Goal: Check status: Check status

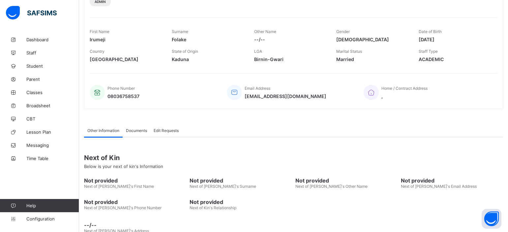
scroll to position [110, 0]
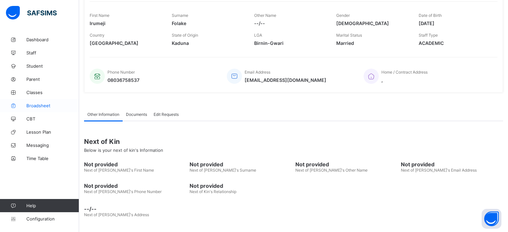
click at [45, 105] on span "Broadsheet" at bounding box center [52, 105] width 53 height 5
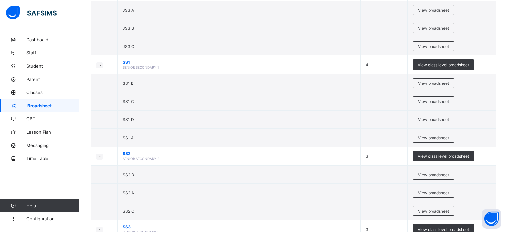
scroll to position [597, 0]
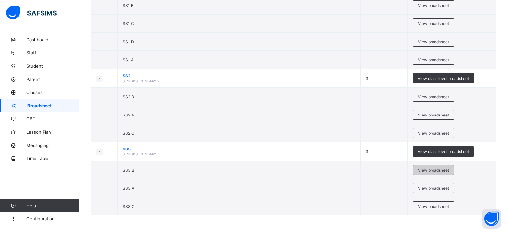
click at [439, 168] on span "View broadsheet" at bounding box center [433, 170] width 31 height 5
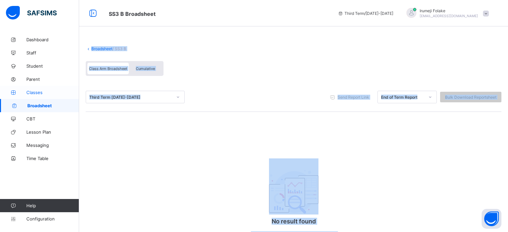
click at [39, 92] on span "Classes" at bounding box center [52, 92] width 53 height 5
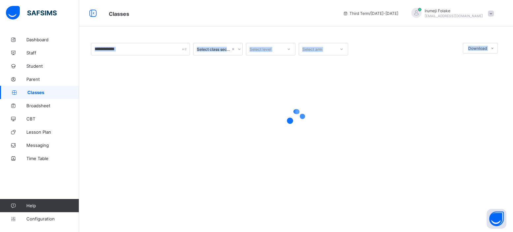
click at [186, 51] on div at bounding box center [140, 49] width 99 height 13
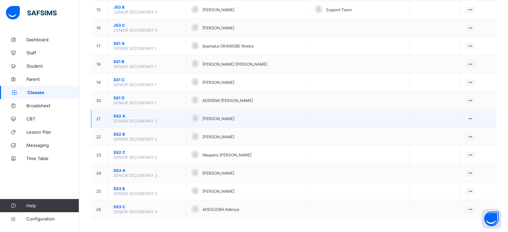
scroll to position [334, 0]
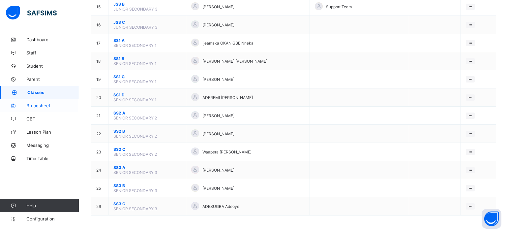
click at [37, 106] on span "Broadsheet" at bounding box center [52, 105] width 53 height 5
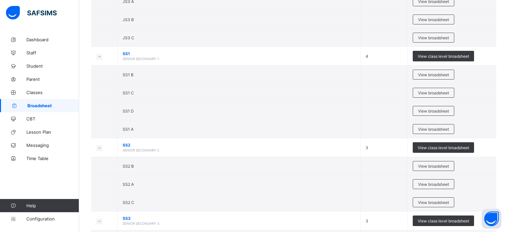
scroll to position [597, 0]
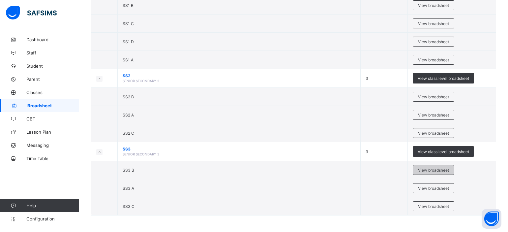
click at [443, 168] on span "View broadsheet" at bounding box center [433, 170] width 31 height 5
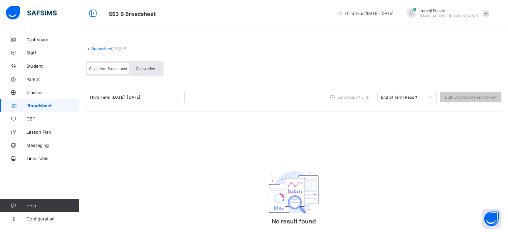
click at [177, 97] on icon at bounding box center [178, 97] width 4 height 7
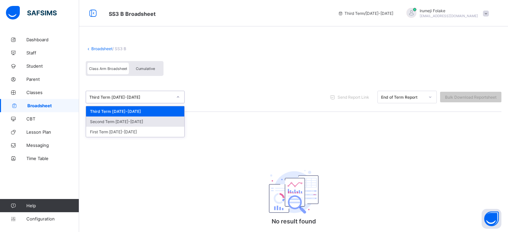
click at [146, 123] on div "Second Term [DATE]-[DATE]" at bounding box center [135, 121] width 98 height 10
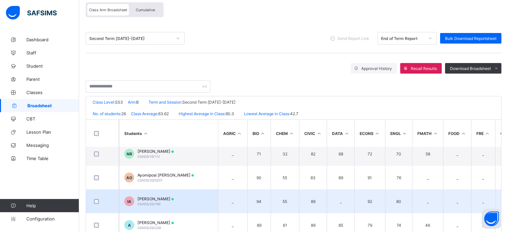
scroll to position [125, 0]
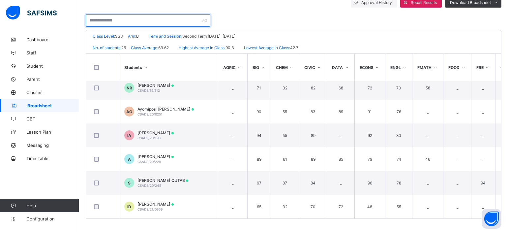
click at [142, 22] on input "text" at bounding box center [148, 20] width 125 height 13
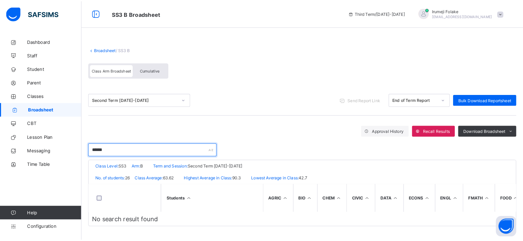
scroll to position [0, 0]
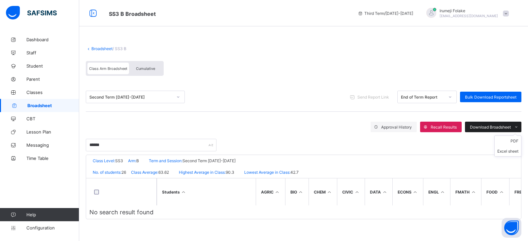
click at [513, 127] on icon at bounding box center [515, 127] width 5 height 4
click at [177, 96] on icon at bounding box center [178, 97] width 4 height 7
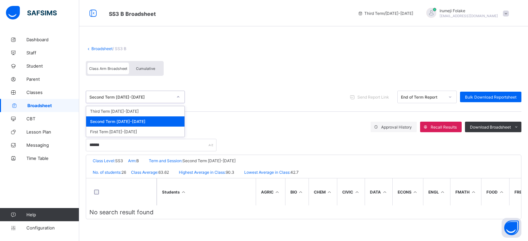
click at [147, 120] on div "Second Term [DATE]-[DATE]" at bounding box center [135, 121] width 98 height 10
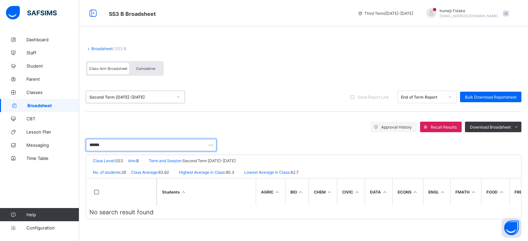
click at [117, 146] on input "******" at bounding box center [151, 145] width 131 height 13
type input "*"
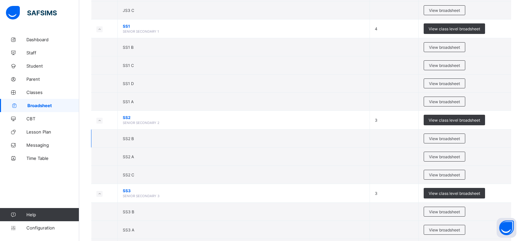
scroll to position [588, 0]
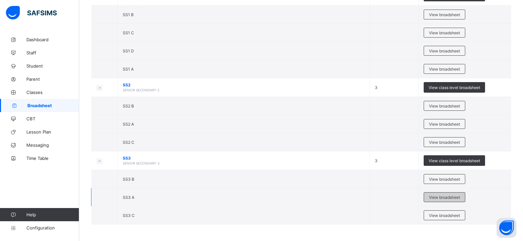
click at [444, 196] on span "View broadsheet" at bounding box center [444, 197] width 31 height 5
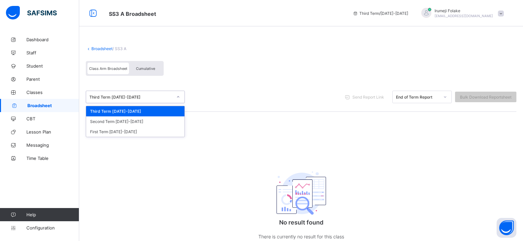
click at [176, 96] on icon at bounding box center [178, 97] width 4 height 7
click at [155, 122] on div "Second Term [DATE]-[DATE]" at bounding box center [135, 121] width 98 height 10
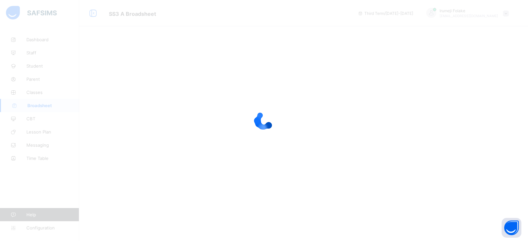
click at [250, 153] on div at bounding box center [264, 120] width 528 height 241
